Goal: Task Accomplishment & Management: Manage account settings

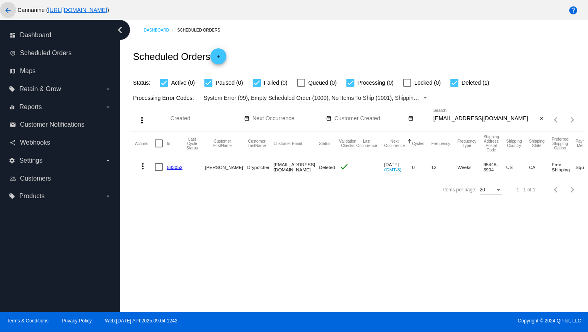
click at [10, 13] on mat-icon "arrow_back" at bounding box center [8, 11] width 10 height 10
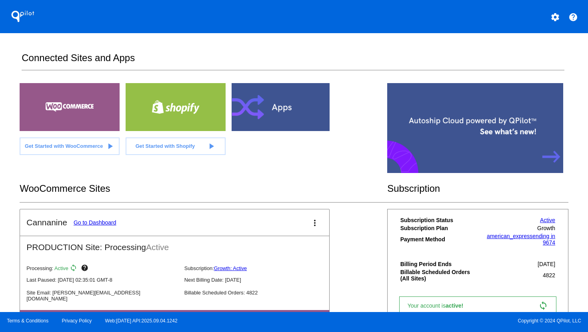
click at [553, 18] on mat-icon "settings" at bounding box center [555, 17] width 10 height 10
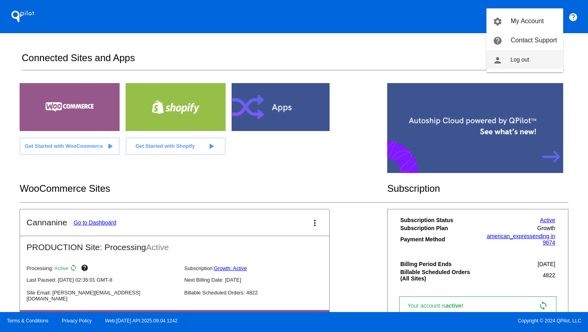
click at [530, 55] on button "person Log out" at bounding box center [524, 59] width 77 height 19
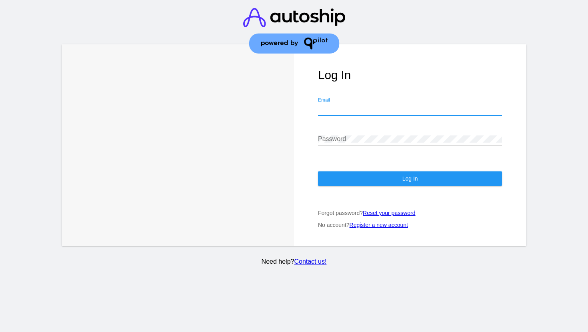
click at [449, 113] on input "Email" at bounding box center [410, 109] width 184 height 7
type input "[EMAIL_ADDRESS][DOMAIN_NAME]"
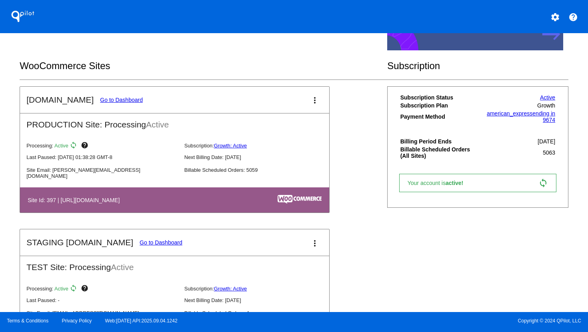
scroll to position [78, 0]
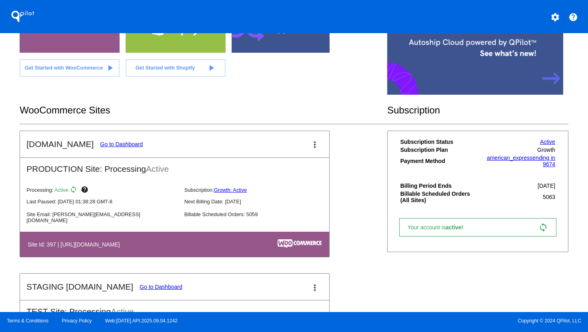
click at [112, 144] on link "Go to Dashboard" at bounding box center [121, 144] width 43 height 6
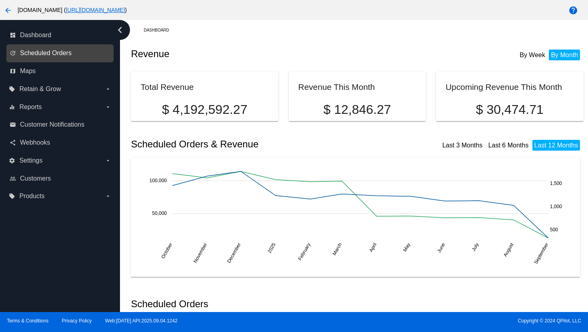
click at [59, 55] on span "Scheduled Orders" at bounding box center [46, 53] width 52 height 7
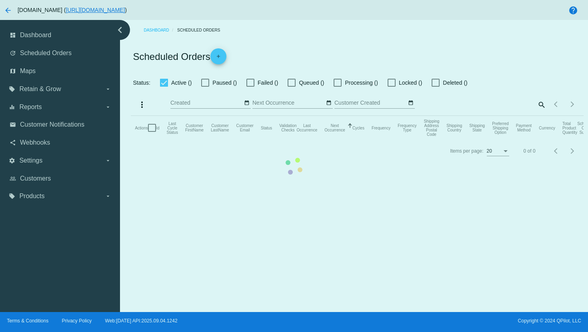
checkbox input "true"
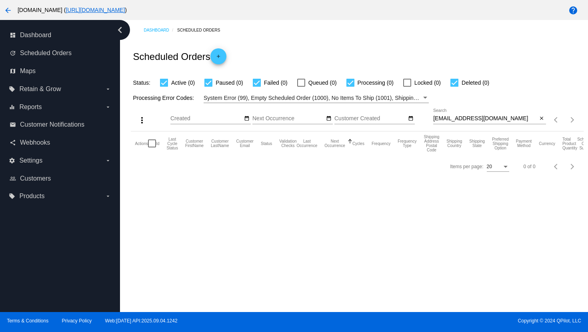
click at [455, 118] on input "[EMAIL_ADDRESS][DOMAIN_NAME]" at bounding box center [485, 119] width 104 height 6
paste input "[EMAIL_ADDRESS][DOMAIN_NAME]"
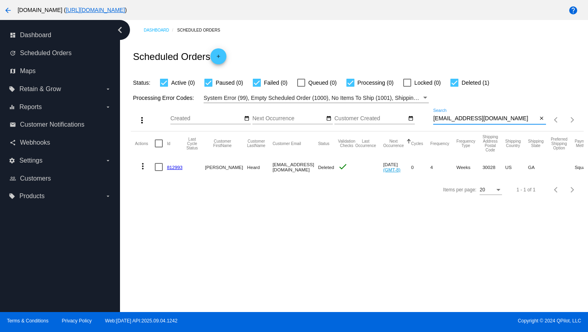
type input "[EMAIL_ADDRESS][DOMAIN_NAME]"
click at [142, 168] on mat-icon "more_vert" at bounding box center [143, 167] width 10 height 10
click at [161, 186] on span "View Event Logs" at bounding box center [180, 186] width 42 height 6
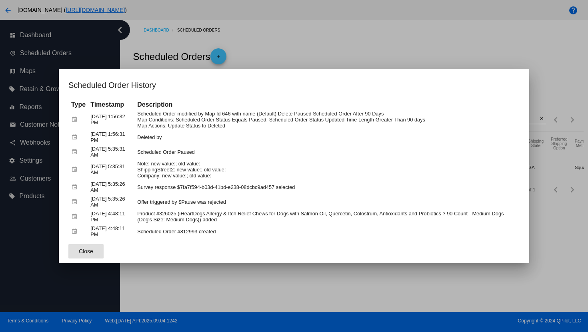
click at [313, 52] on div at bounding box center [294, 166] width 588 height 332
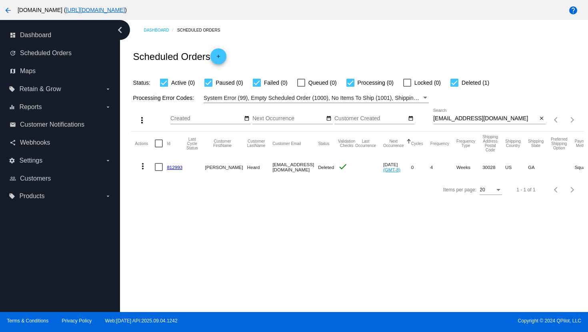
click at [470, 116] on input "[EMAIL_ADDRESS][DOMAIN_NAME]" at bounding box center [485, 119] width 104 height 6
click at [143, 166] on mat-icon "more_vert" at bounding box center [143, 167] width 10 height 10
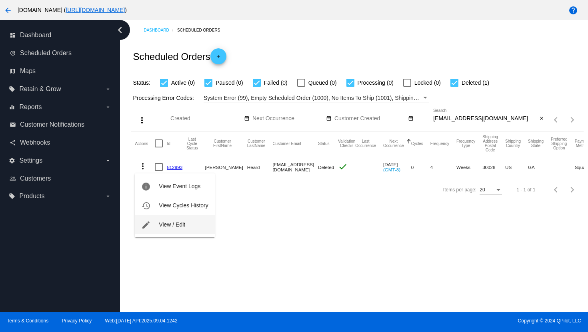
click at [162, 224] on span "View / Edit" at bounding box center [172, 225] width 26 height 6
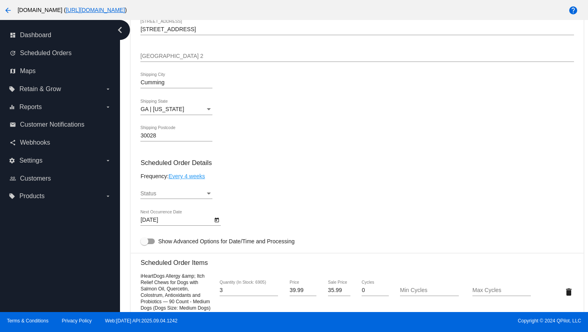
scroll to position [342, 0]
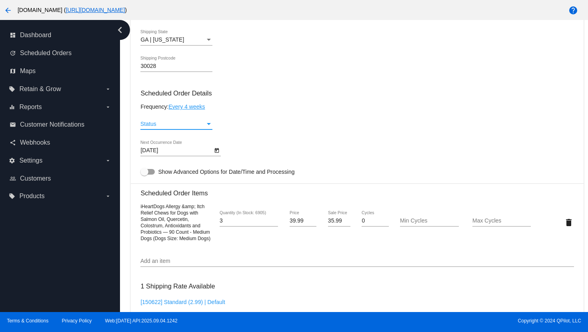
click at [192, 128] on div "Status" at bounding box center [172, 124] width 65 height 6
click at [185, 132] on span "Active" at bounding box center [176, 128] width 72 height 17
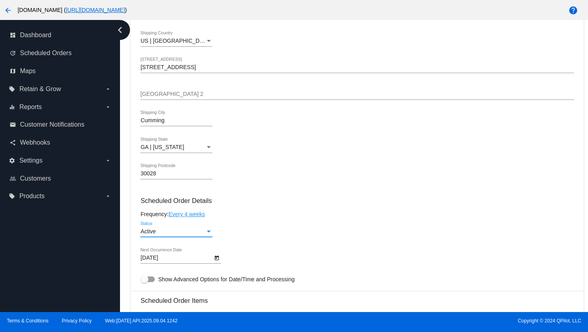
scroll to position [0, 0]
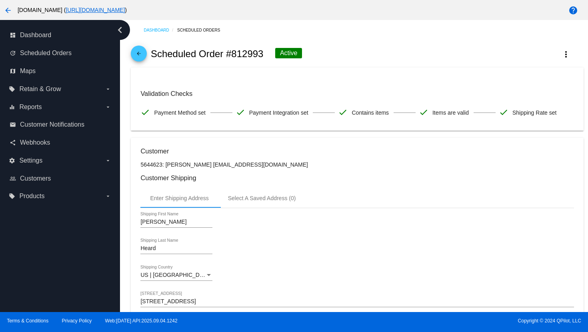
click at [138, 56] on mat-icon "arrow_back" at bounding box center [139, 56] width 10 height 10
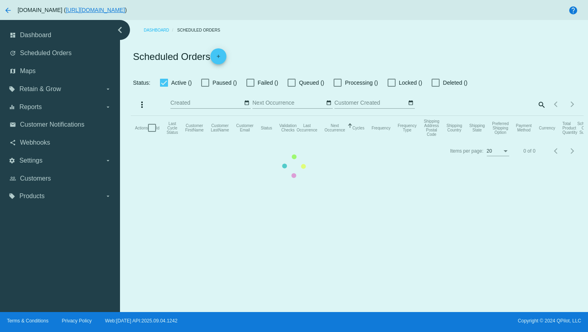
checkbox input "true"
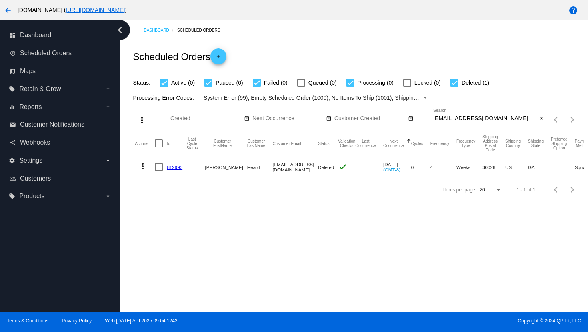
click at [144, 166] on mat-icon "more_vert" at bounding box center [143, 167] width 10 height 10
click at [161, 184] on span "View Event Logs" at bounding box center [180, 186] width 42 height 6
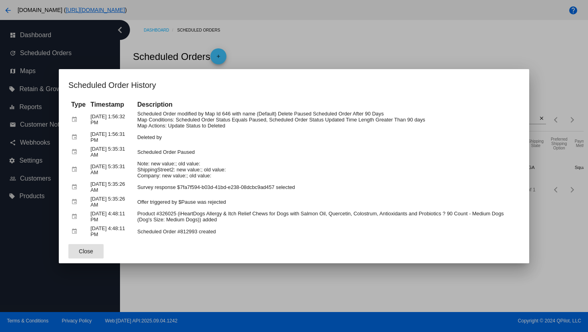
click at [336, 51] on div at bounding box center [294, 166] width 588 height 332
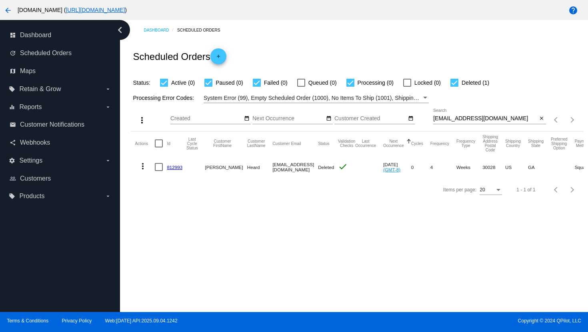
click at [456, 123] on div "[EMAIL_ADDRESS][DOMAIN_NAME] Search" at bounding box center [485, 117] width 104 height 16
click at [460, 119] on input "[EMAIL_ADDRESS][DOMAIN_NAME]" at bounding box center [485, 119] width 104 height 6
paste input "[EMAIL_ADDRESS][DOMAIN_NAME]"
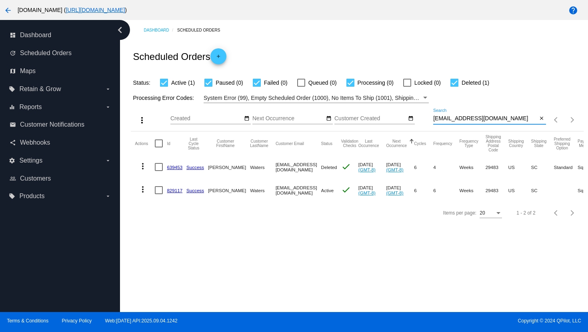
type input "[EMAIL_ADDRESS][DOMAIN_NAME]"
click at [143, 166] on mat-icon "more_vert" at bounding box center [143, 167] width 10 height 10
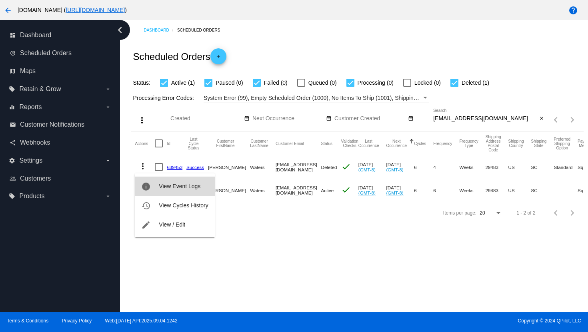
click at [175, 190] on button "info View Event Logs" at bounding box center [175, 186] width 80 height 19
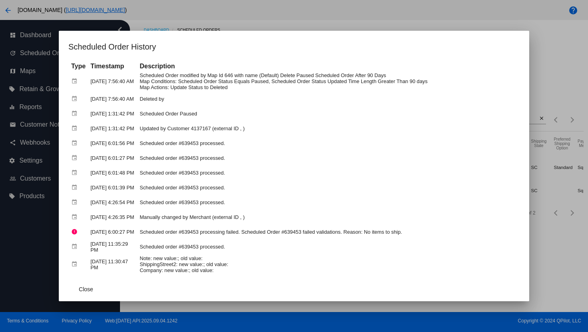
click at [258, 15] on div at bounding box center [294, 166] width 588 height 332
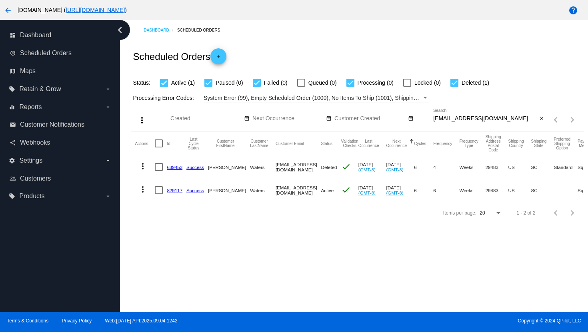
click at [10, 11] on mat-icon "arrow_back" at bounding box center [8, 11] width 10 height 10
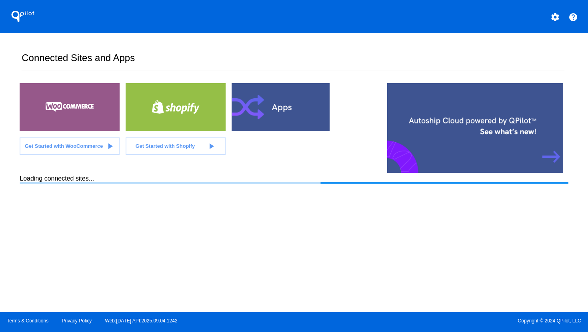
click at [555, 20] on mat-icon "settings" at bounding box center [555, 17] width 10 height 10
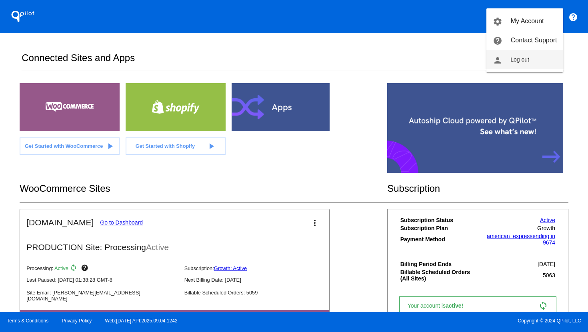
click at [510, 64] on button "person Log out" at bounding box center [524, 59] width 77 height 19
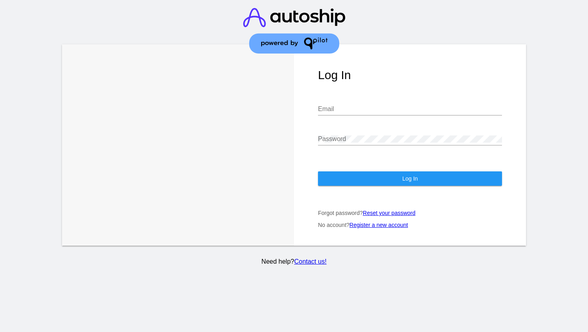
click at [344, 112] on input "Email" at bounding box center [410, 109] width 184 height 7
type input "[PERSON_NAME][EMAIL_ADDRESS][DOMAIN_NAME]"
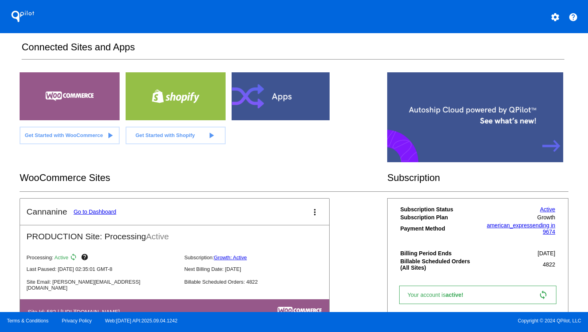
scroll to position [41, 0]
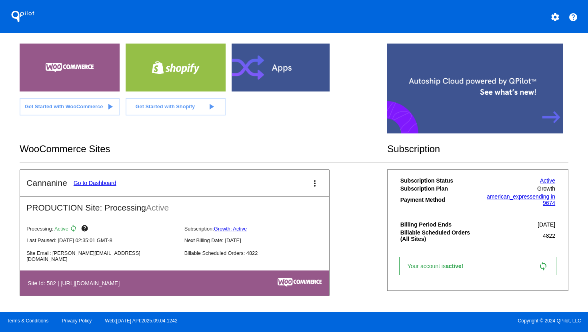
click at [91, 180] on link "Go to Dashboard" at bounding box center [95, 183] width 43 height 6
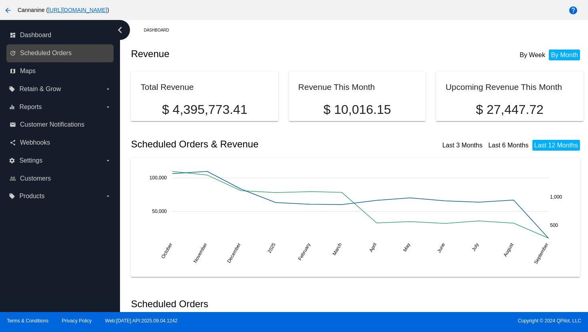
click at [75, 55] on link "update Scheduled Orders" at bounding box center [61, 53] width 102 height 13
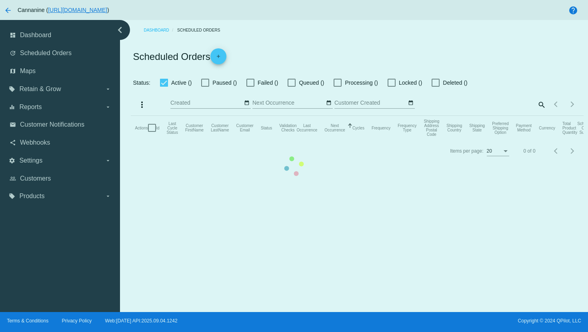
checkbox input "true"
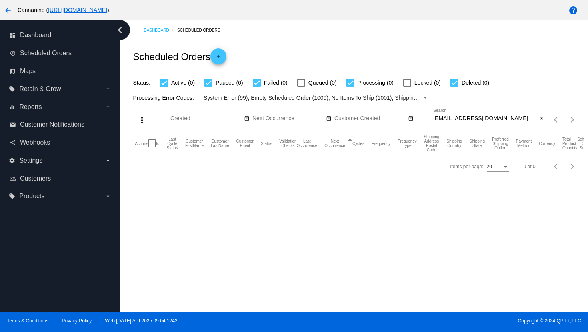
click at [446, 118] on input "[EMAIL_ADDRESS][DOMAIN_NAME]" at bounding box center [485, 119] width 104 height 6
paste input "fairycar50"
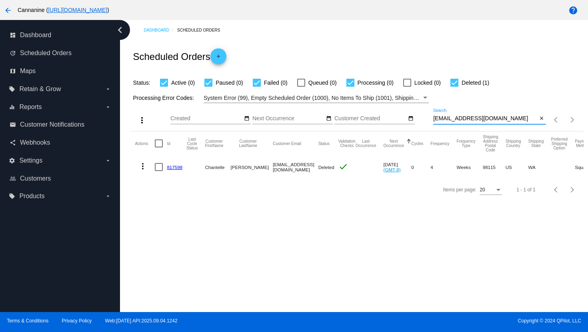
click at [142, 168] on mat-icon "more_vert" at bounding box center [143, 167] width 10 height 10
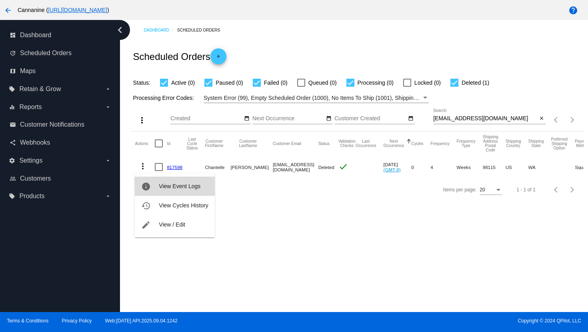
click at [157, 189] on button "info View Event Logs" at bounding box center [175, 186] width 80 height 19
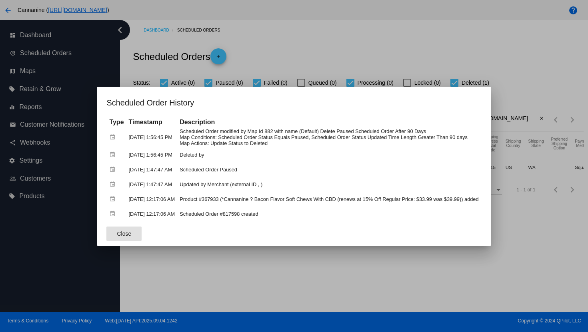
click at [461, 44] on div at bounding box center [294, 166] width 588 height 332
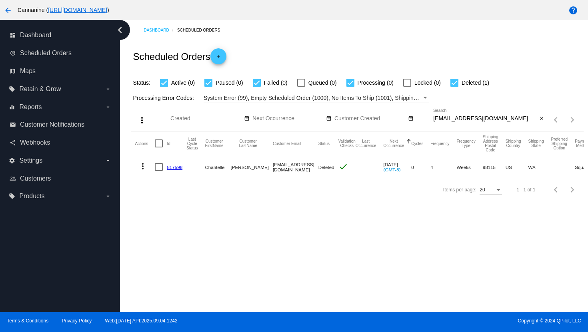
click at [463, 119] on input "[EMAIL_ADDRESS][DOMAIN_NAME]" at bounding box center [485, 119] width 104 height 6
paste input "susanrclark181"
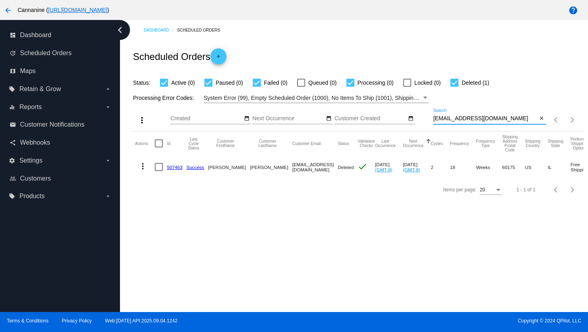
click at [446, 118] on input "[EMAIL_ADDRESS][DOMAIN_NAME]" at bounding box center [485, 119] width 104 height 6
click at [445, 118] on input "[EMAIL_ADDRESS][DOMAIN_NAME]" at bounding box center [485, 119] width 104 height 6
click at [457, 122] on input "[EMAIL_ADDRESS][DOMAIN_NAME]" at bounding box center [485, 119] width 104 height 6
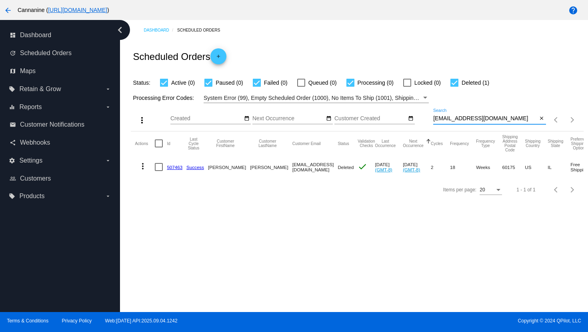
click at [457, 122] on input "[EMAIL_ADDRESS][DOMAIN_NAME]" at bounding box center [485, 119] width 104 height 6
paste input "junetranker"
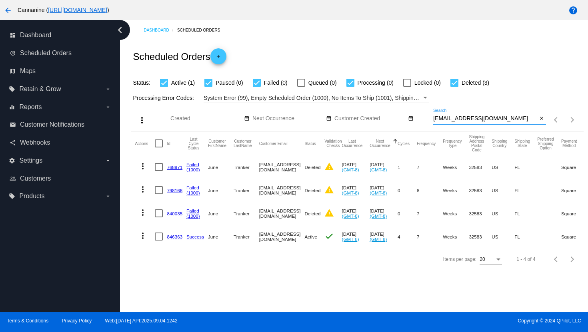
type input "[EMAIL_ADDRESS][DOMAIN_NAME]"
click at [142, 215] on mat-icon "more_vert" at bounding box center [143, 213] width 10 height 10
click at [163, 232] on span "View Event Logs" at bounding box center [180, 233] width 42 height 6
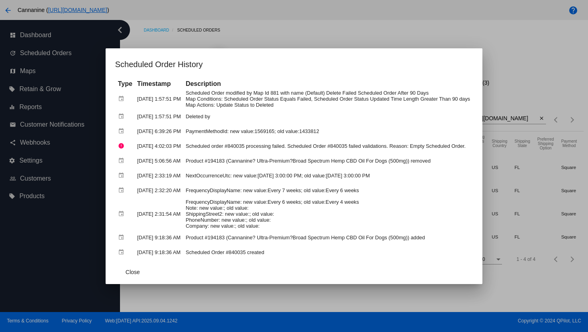
click at [319, 33] on div at bounding box center [294, 166] width 588 height 332
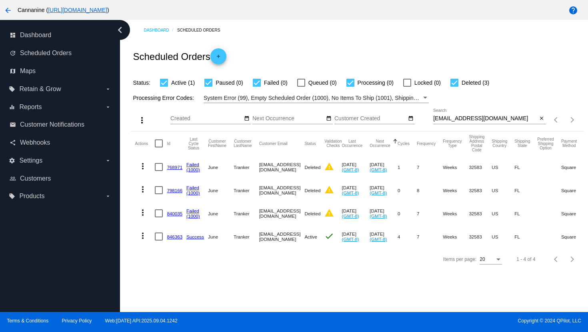
click at [9, 13] on mat-icon "arrow_back" at bounding box center [8, 11] width 10 height 10
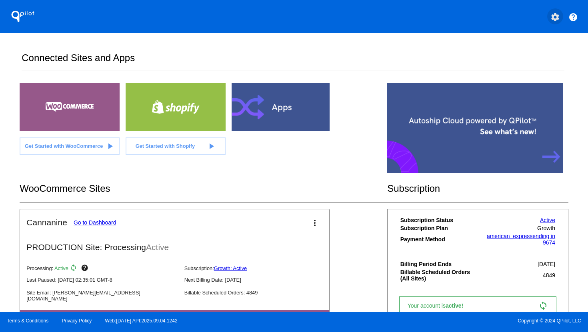
click at [555, 18] on mat-icon "settings" at bounding box center [555, 17] width 10 height 10
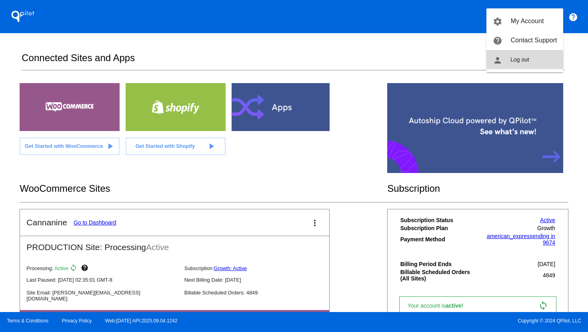
click at [542, 59] on button "person Log out" at bounding box center [524, 59] width 77 height 19
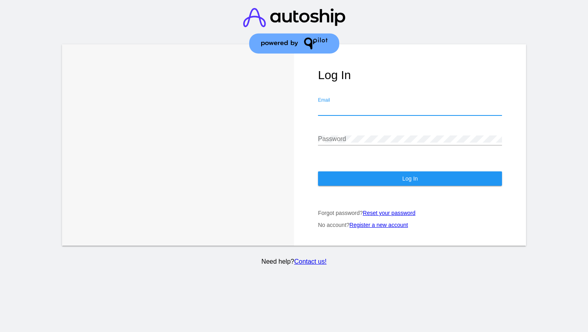
click at [424, 107] on input "Email" at bounding box center [410, 109] width 184 height 7
type input "[EMAIL_ADDRESS][DOMAIN_NAME]"
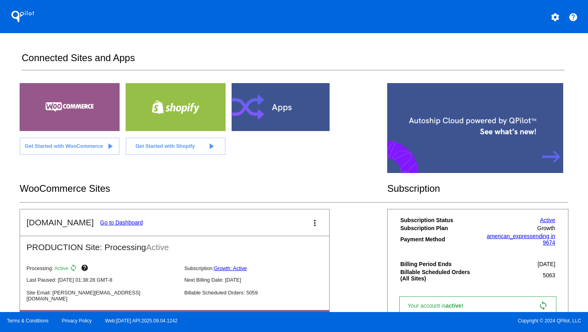
click at [106, 220] on link "Go to Dashboard" at bounding box center [121, 223] width 43 height 6
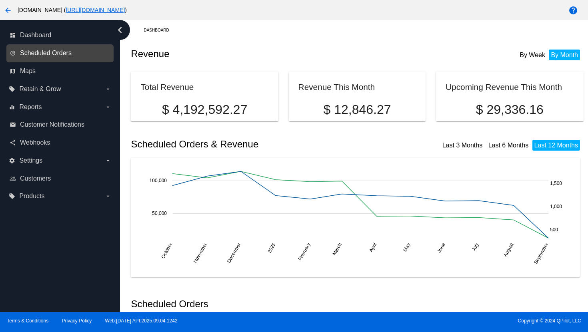
click at [53, 52] on span "Scheduled Orders" at bounding box center [46, 53] width 52 height 7
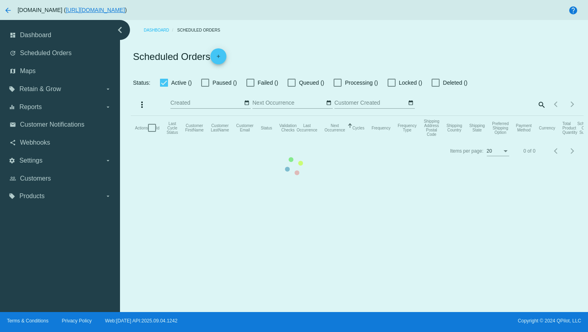
checkbox input "true"
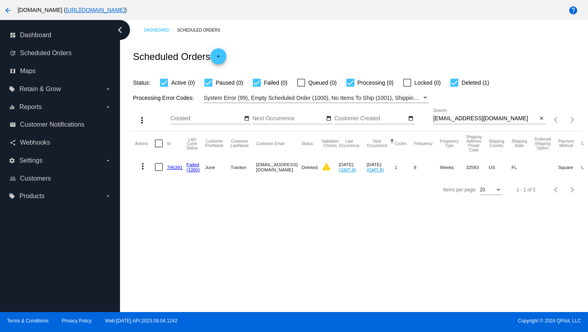
click at [457, 122] on input "[EMAIL_ADDRESS][DOMAIN_NAME]" at bounding box center [485, 119] width 104 height 6
paste input "bjwaters2025"
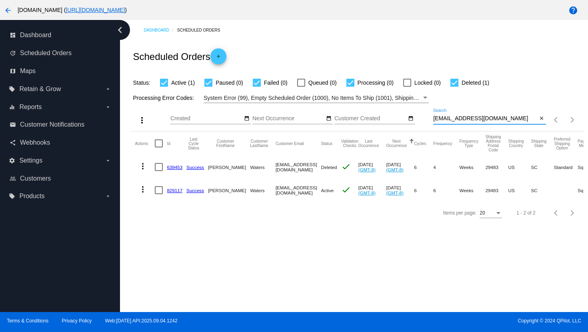
type input "[EMAIL_ADDRESS][DOMAIN_NAME]"
click at [144, 168] on mat-icon "more_vert" at bounding box center [143, 167] width 10 height 10
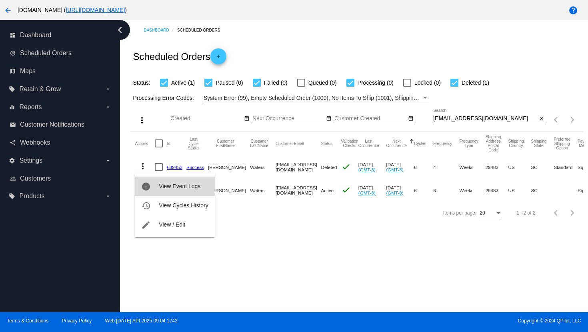
click at [154, 186] on button "info View Event Logs" at bounding box center [175, 186] width 80 height 19
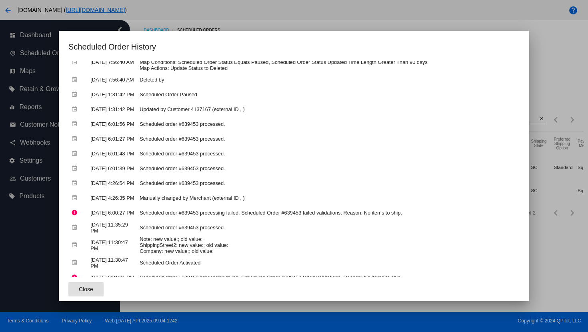
scroll to position [58, 0]
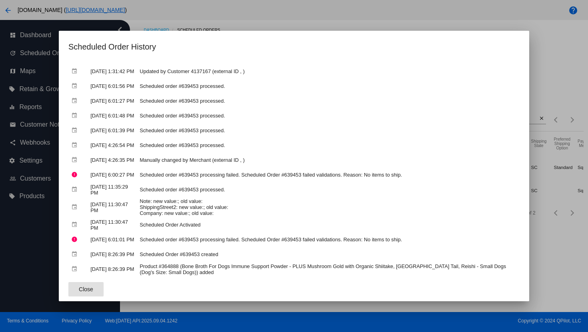
click at [318, 27] on div at bounding box center [294, 166] width 588 height 332
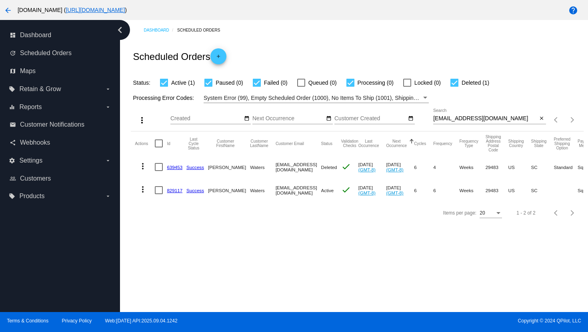
click at [143, 192] on mat-icon "more_vert" at bounding box center [143, 190] width 10 height 10
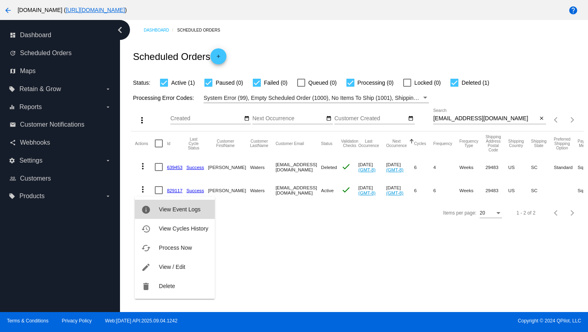
click at [162, 213] on button "info View Event Logs" at bounding box center [175, 209] width 80 height 19
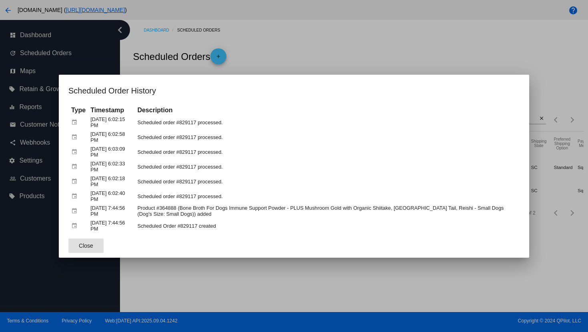
click at [328, 43] on div at bounding box center [294, 166] width 588 height 332
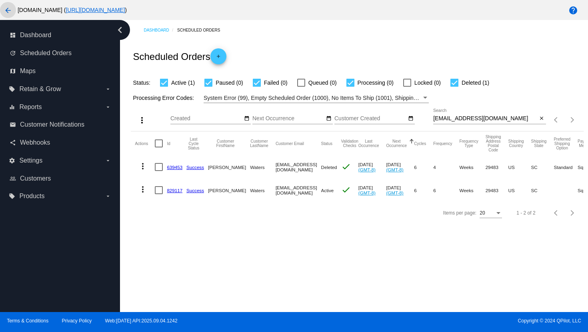
click at [10, 13] on mat-icon "arrow_back" at bounding box center [8, 11] width 10 height 10
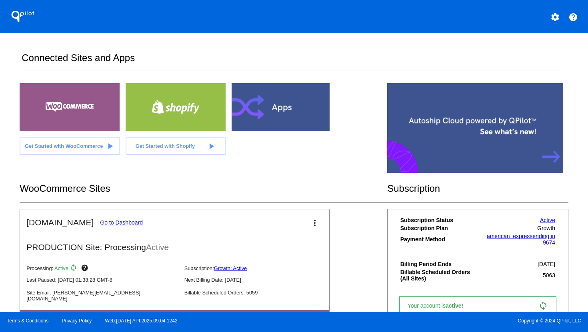
click at [557, 19] on mat-icon "settings" at bounding box center [555, 17] width 10 height 10
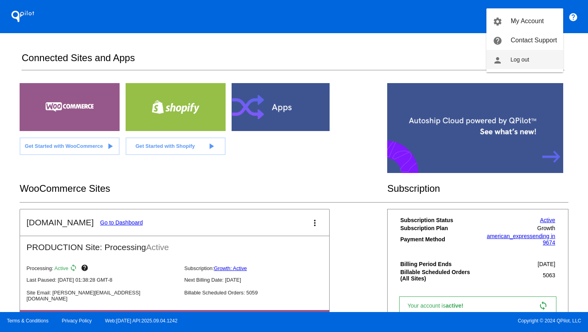
click at [525, 63] on button "person Log out" at bounding box center [524, 59] width 77 height 19
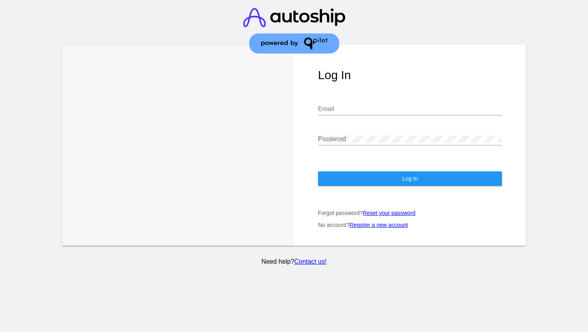
click at [398, 112] on input "Email" at bounding box center [410, 109] width 184 height 7
type input "[PERSON_NAME][EMAIL_ADDRESS][DOMAIN_NAME]"
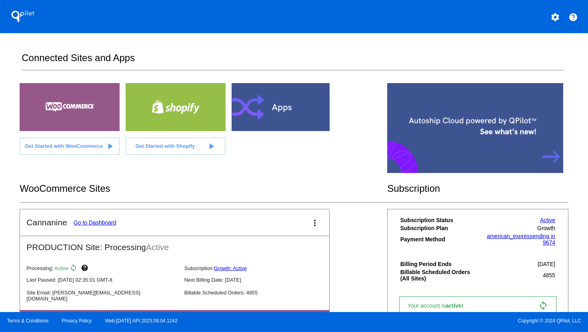
click at [96, 220] on link "Go to Dashboard" at bounding box center [95, 223] width 43 height 6
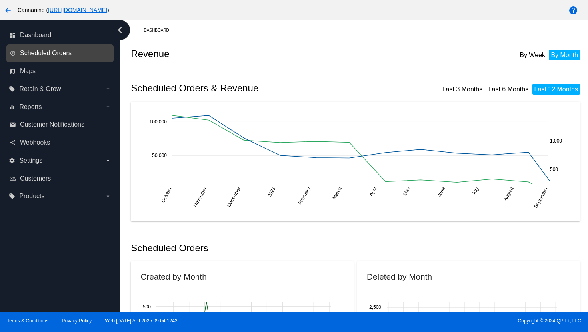
click at [52, 56] on span "Scheduled Orders" at bounding box center [46, 53] width 52 height 7
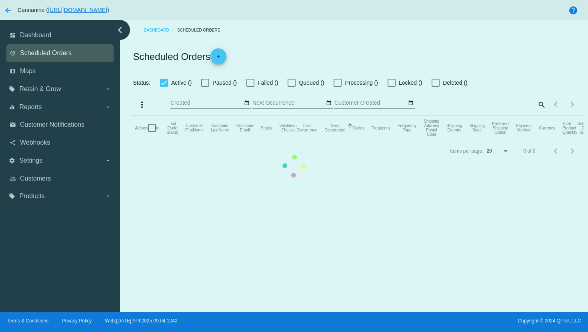
checkbox input "true"
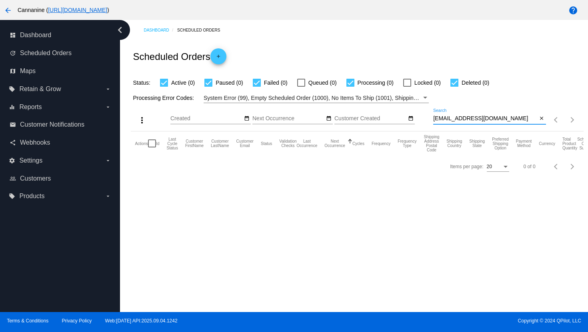
click at [465, 120] on input "[EMAIL_ADDRESS][DOMAIN_NAME]" at bounding box center [485, 119] width 104 height 6
paste input "robroycam.rc"
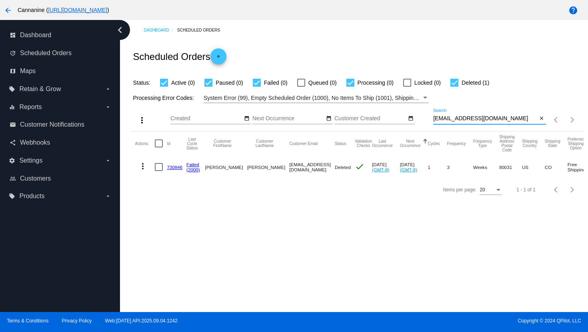
type input "[EMAIL_ADDRESS][DOMAIN_NAME]"
click at [144, 169] on mat-icon "more_vert" at bounding box center [143, 167] width 10 height 10
click at [456, 118] on div at bounding box center [294, 166] width 588 height 332
click at [456, 118] on input "[EMAIL_ADDRESS][DOMAIN_NAME]" at bounding box center [485, 119] width 104 height 6
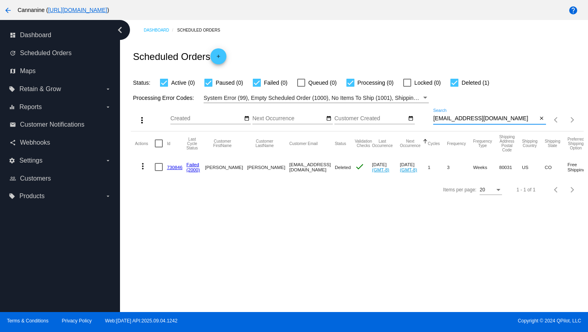
click at [4, 10] on mat-icon "arrow_back" at bounding box center [8, 11] width 10 height 10
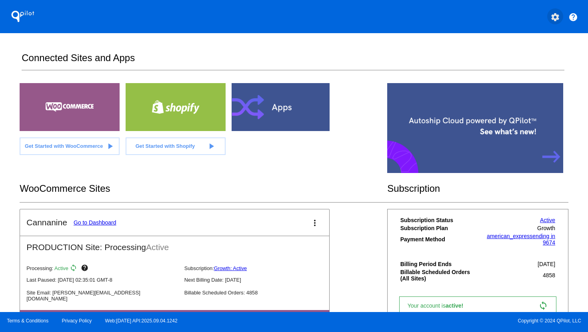
click at [553, 16] on mat-icon "settings" at bounding box center [555, 17] width 10 height 10
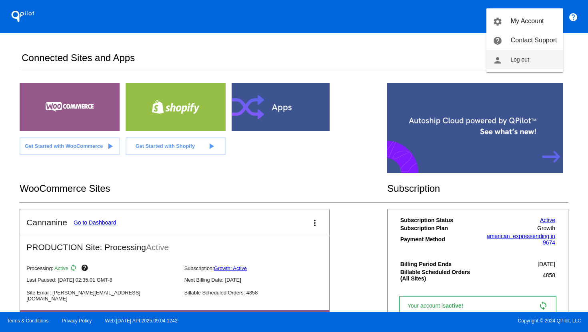
click at [542, 63] on button "person Log out" at bounding box center [524, 59] width 77 height 19
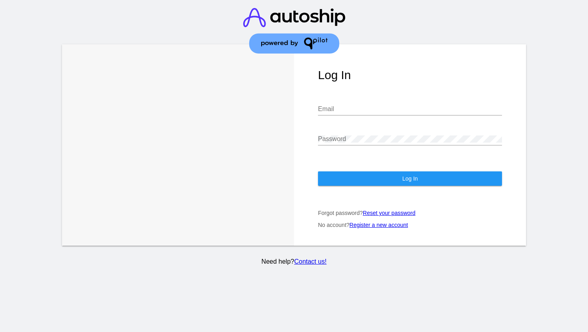
click at [399, 113] on input "Email" at bounding box center [410, 109] width 184 height 7
type input "[EMAIL_ADDRESS][DOMAIN_NAME]"
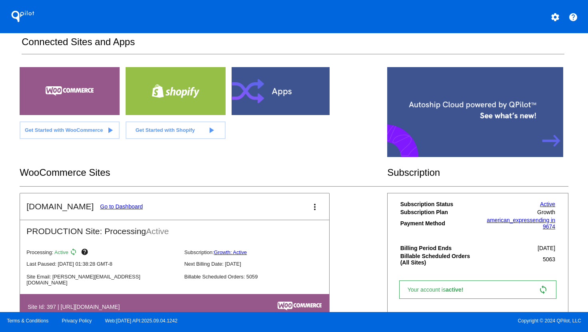
scroll to position [16, 0]
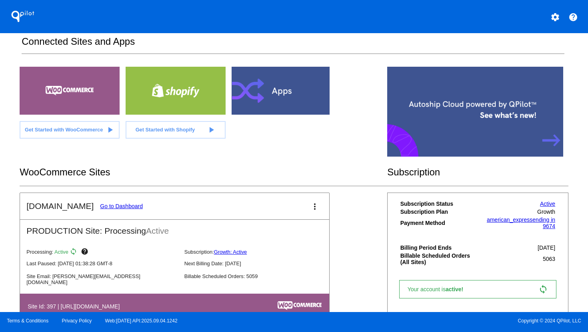
click at [124, 206] on link "Go to Dashboard" at bounding box center [121, 206] width 43 height 6
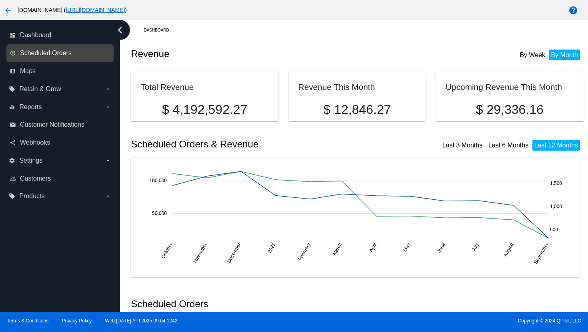
click at [46, 56] on span "Scheduled Orders" at bounding box center [46, 53] width 52 height 7
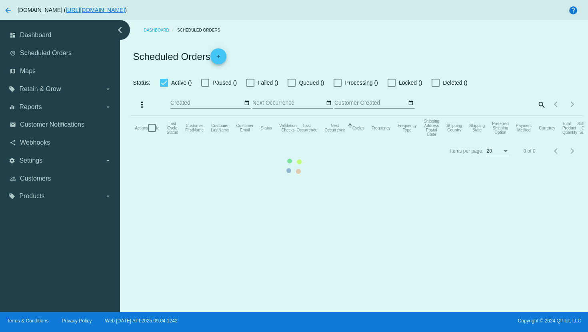
checkbox input "true"
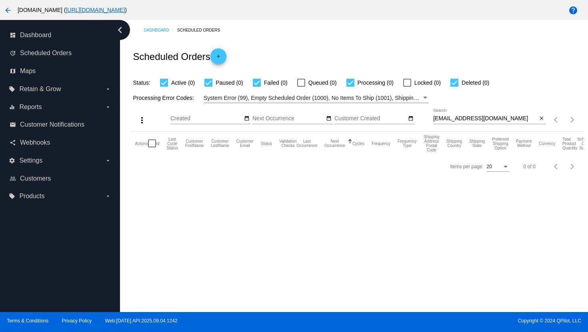
click at [474, 119] on input "[EMAIL_ADDRESS][DOMAIN_NAME]" at bounding box center [485, 119] width 104 height 6
paste input "gospos@hot"
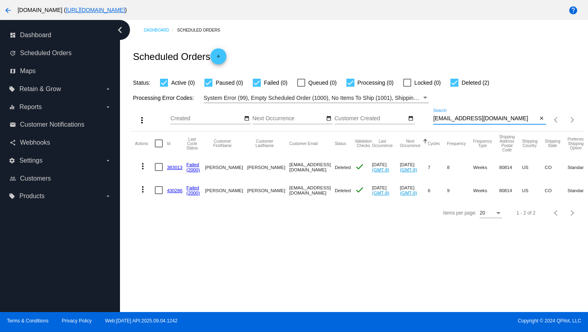
type input "[EMAIL_ADDRESS][DOMAIN_NAME]"
